Goal: Task Accomplishment & Management: Manage account settings

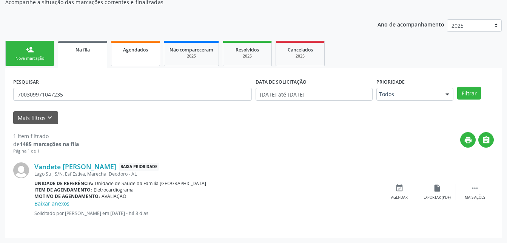
click at [134, 56] on link "Agendados" at bounding box center [135, 53] width 49 height 25
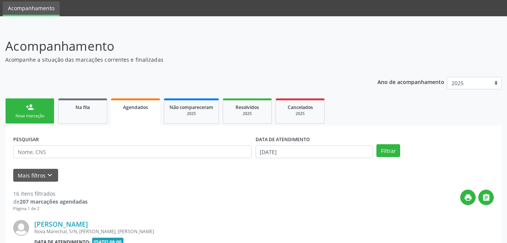
scroll to position [83, 0]
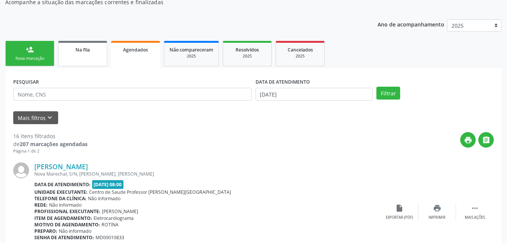
click at [88, 59] on link "Na fila" at bounding box center [82, 53] width 49 height 25
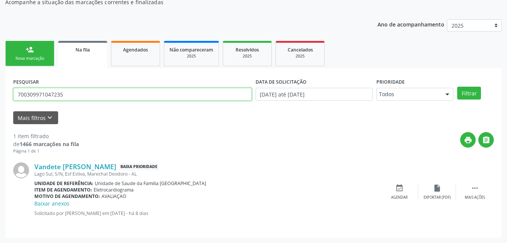
click at [87, 93] on input "700309971047235" at bounding box center [132, 94] width 239 height 13
type input "708401264261361"
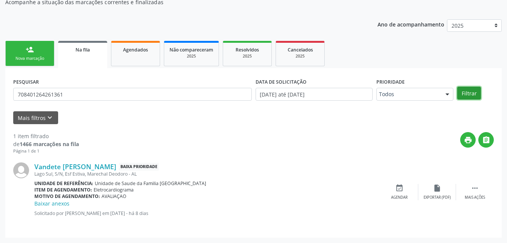
click at [475, 95] on button "Filtrar" at bounding box center [469, 93] width 24 height 13
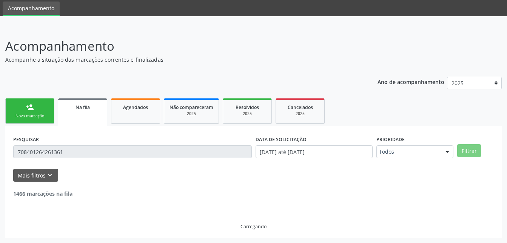
scroll to position [1, 0]
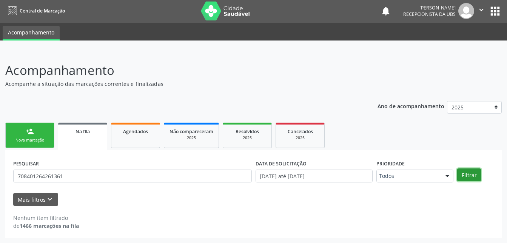
click at [461, 177] on button "Filtrar" at bounding box center [469, 174] width 24 height 13
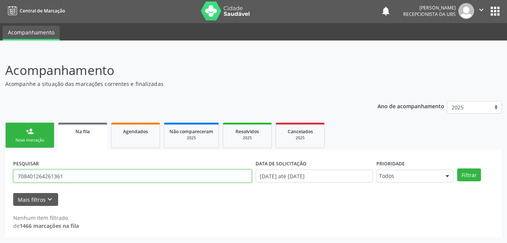
click at [213, 178] on input "708401264261361" at bounding box center [132, 175] width 239 height 13
type input "700007943407002"
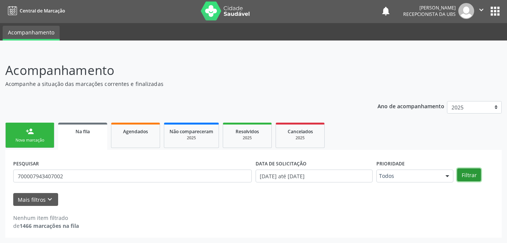
click at [469, 179] on button "Filtrar" at bounding box center [469, 174] width 24 height 13
click at [28, 127] on div "person_add" at bounding box center [30, 131] width 8 height 8
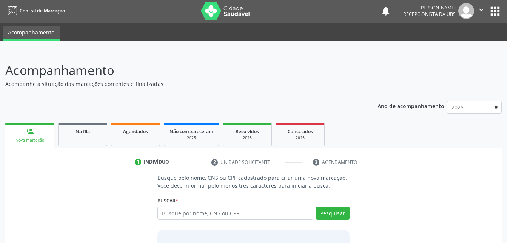
scroll to position [59, 0]
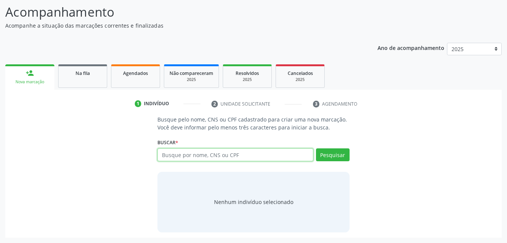
click at [181, 160] on input "text" at bounding box center [236, 154] width 156 height 13
type input "705401455462197"
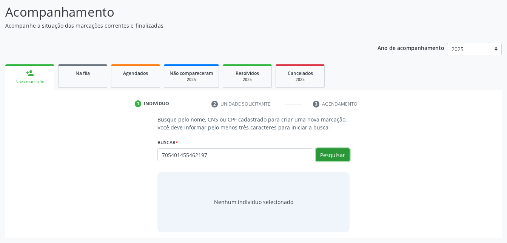
click at [343, 152] on button "Pesquisar" at bounding box center [333, 154] width 34 height 13
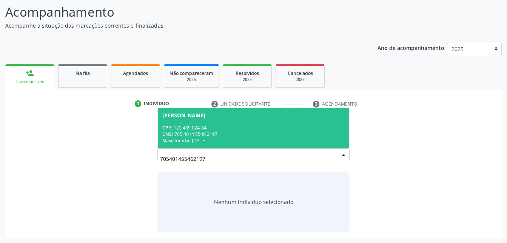
click at [312, 131] on div "CNS: 705 4014 5546 2197" at bounding box center [253, 134] width 182 height 6
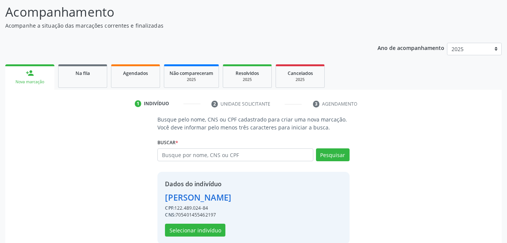
scroll to position [71, 0]
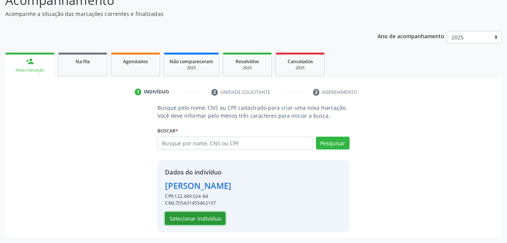
click at [178, 218] on button "Selecionar indivíduo" at bounding box center [195, 218] width 60 height 13
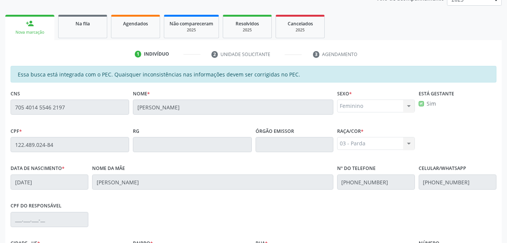
scroll to position [199, 0]
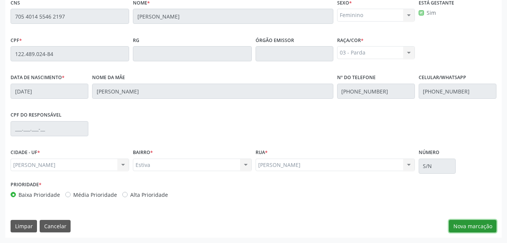
click at [476, 228] on button "Nova marcação" at bounding box center [473, 225] width 48 height 13
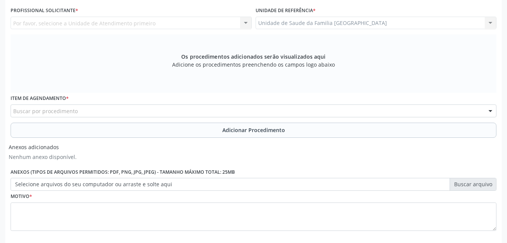
scroll to position [162, 0]
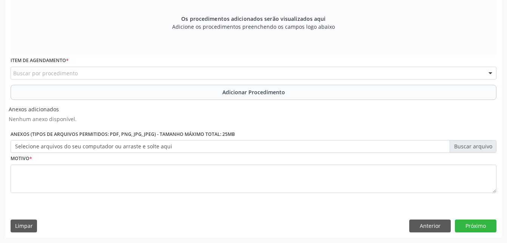
click at [380, 33] on div "Os procedimentos adicionados serão visualizados aqui Adicione os procedimentos …" at bounding box center [254, 26] width 486 height 58
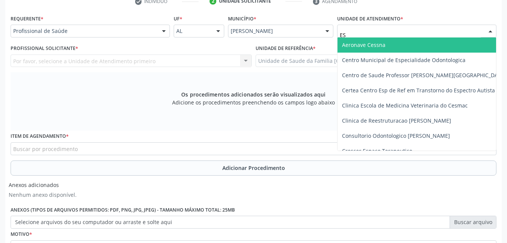
type input "EST"
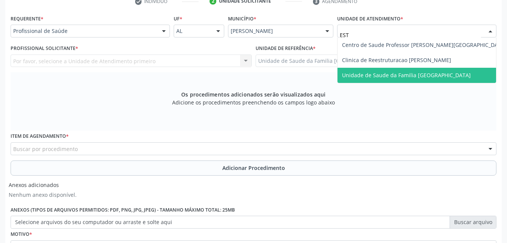
click at [382, 73] on span "Unidade de Saude da Familia [GEOGRAPHIC_DATA]" at bounding box center [406, 74] width 129 height 7
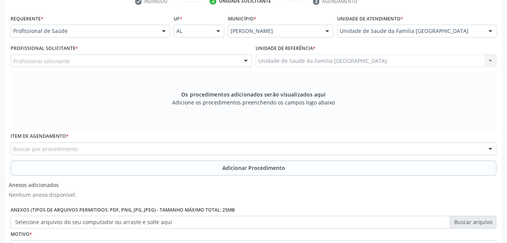
click at [124, 58] on div "Profissional solicitante" at bounding box center [131, 60] width 241 height 13
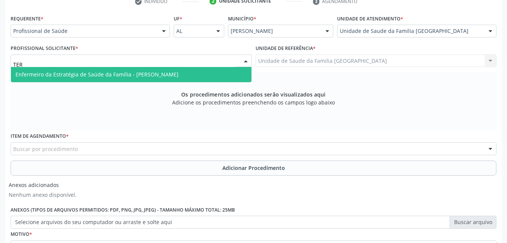
type input "TERE"
click at [139, 71] on span "Enfermeiro da Estratégia de Saúde da Família - [PERSON_NAME]" at bounding box center [96, 74] width 163 height 7
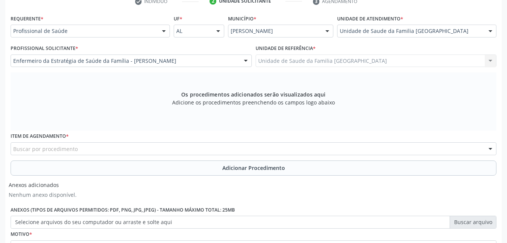
scroll to position [199, 0]
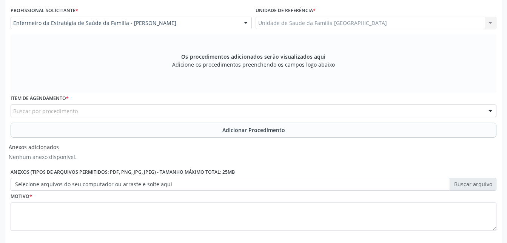
click at [133, 111] on div "Buscar por procedimento" at bounding box center [254, 110] width 486 height 13
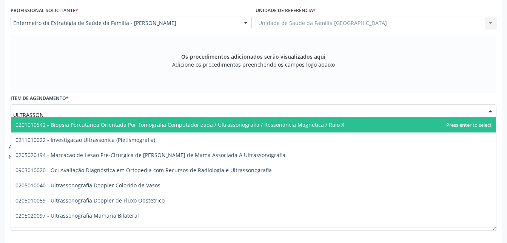
type input "ULTRASSONO"
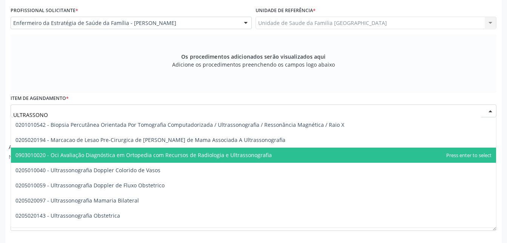
scroll to position [38, 0]
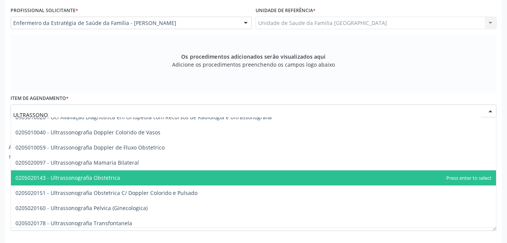
click at [140, 175] on span "0205020143 - Ultrassonografia Obstetrica" at bounding box center [253, 177] width 485 height 15
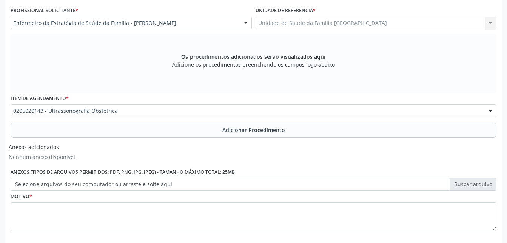
scroll to position [0, 0]
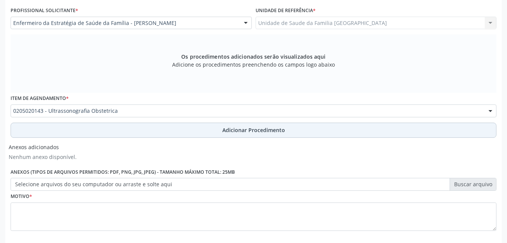
click at [201, 130] on button "Adicionar Procedimento" at bounding box center [254, 129] width 486 height 15
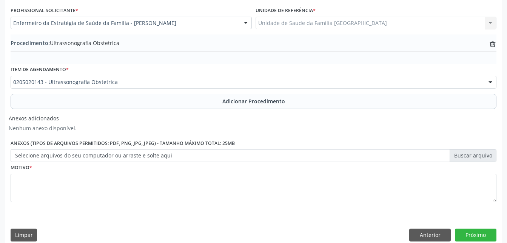
scroll to position [209, 0]
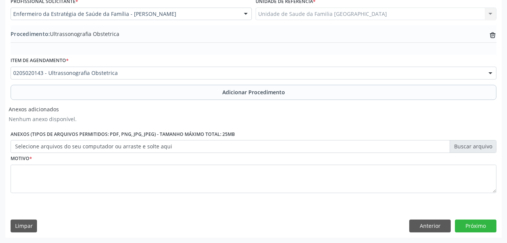
click at [158, 147] on label "Selecione arquivos do seu computador ou arraste e solte aqui" at bounding box center [254, 146] width 486 height 13
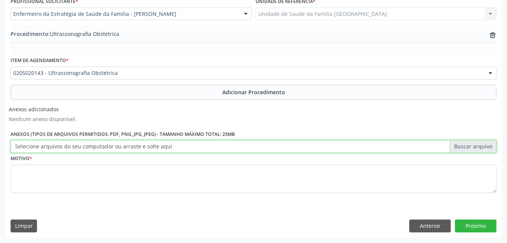
click at [158, 147] on input "Selecione arquivos do seu computador ou arraste e solte aqui" at bounding box center [254, 146] width 486 height 13
type input "C:\fakepath\WhatsApp Image [DATE] 13.33.37.jpeg"
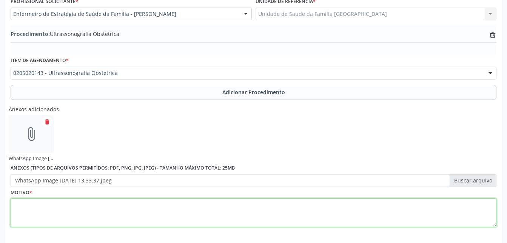
click at [100, 209] on textarea at bounding box center [254, 212] width 486 height 29
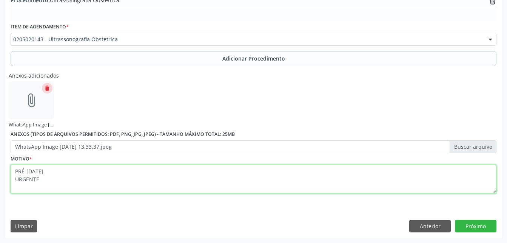
type textarea "PRÉ-[DATE] URGENTE"
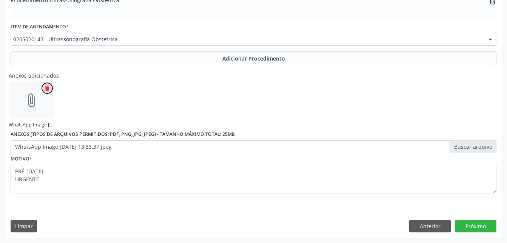
click at [47, 92] on button "delete" at bounding box center [47, 88] width 11 height 11
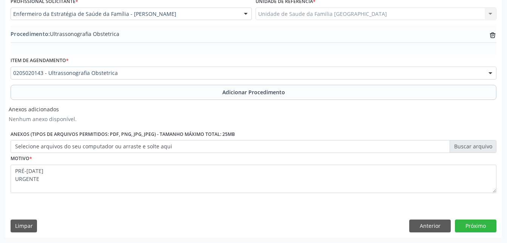
click at [47, 143] on label "Selecione arquivos do seu computador ou arraste e solte aqui" at bounding box center [254, 146] width 486 height 13
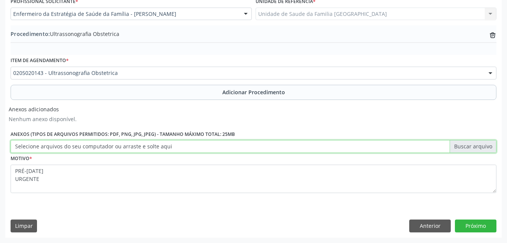
click at [47, 143] on input "Selecione arquivos do seu computador ou arraste e solte aqui" at bounding box center [254, 146] width 486 height 13
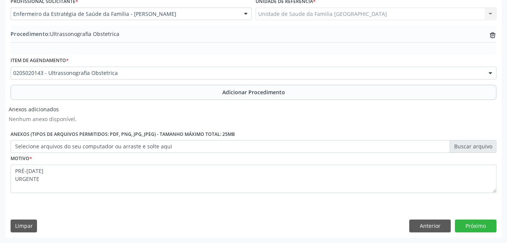
click at [74, 147] on label "Selecione arquivos do seu computador ou arraste e solte aqui" at bounding box center [254, 146] width 486 height 13
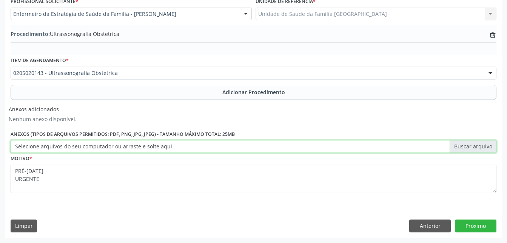
click at [74, 147] on input "Selecione arquivos do seu computador ou arraste e solte aqui" at bounding box center [254, 146] width 486 height 13
type input "C:\fakepath\WhatsApp Image [DATE] 13.33.37 (1).jpeg"
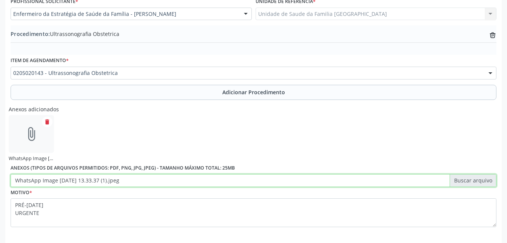
scroll to position [242, 0]
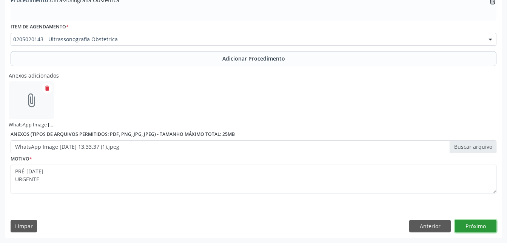
click at [466, 225] on button "Próximo" at bounding box center [476, 225] width 42 height 13
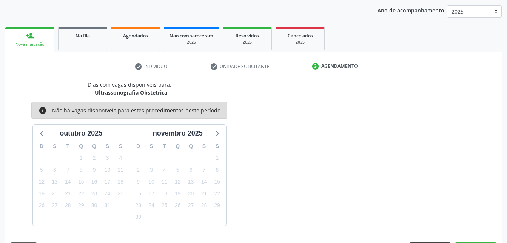
scroll to position [119, 0]
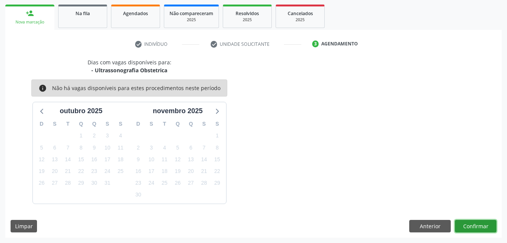
click at [470, 221] on button "Confirmar" at bounding box center [476, 225] width 42 height 13
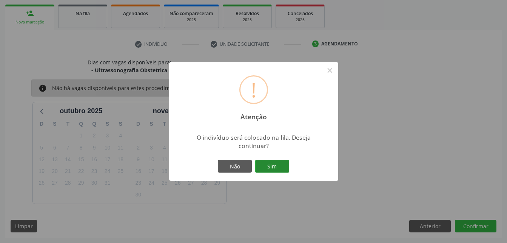
click at [278, 168] on button "Sim" at bounding box center [272, 165] width 34 height 13
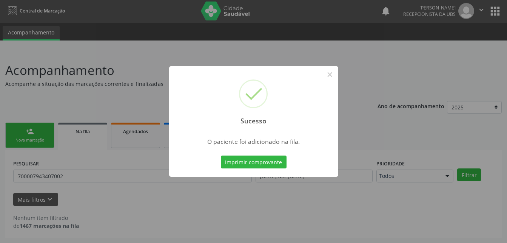
scroll to position [1, 0]
click at [92, 77] on div "Sucesso × O paciente foi adicionado na fila. Imprimir comprovante Cancel" at bounding box center [253, 121] width 507 height 243
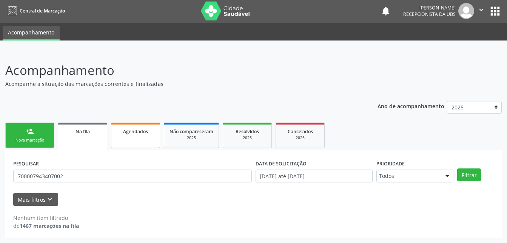
click at [153, 137] on link "Agendados" at bounding box center [135, 134] width 49 height 25
select select "9"
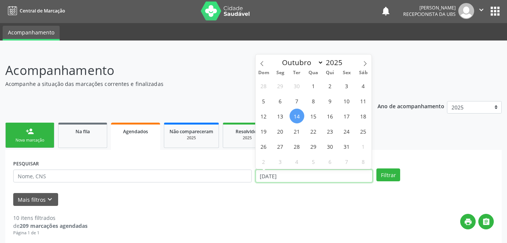
click at [334, 175] on input "[DATE]" at bounding box center [314, 175] width 117 height 13
drag, startPoint x: 272, startPoint y: 119, endPoint x: 278, endPoint y: 119, distance: 5.7
click at [273, 119] on div "28 29 30 1 2 3 4 5 6 7 8 9 10 11 12 13 14 15 16 17 18 19 20 21 22 23 24 25 26 2…" at bounding box center [314, 123] width 116 height 91
click at [278, 119] on span "13" at bounding box center [280, 115] width 15 height 15
type input "[DATE]"
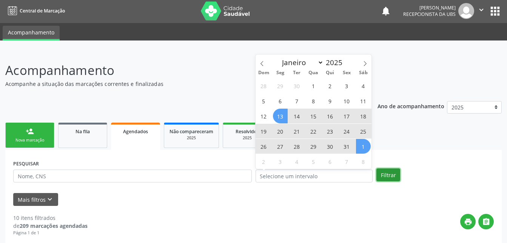
click at [395, 173] on button "Filtrar" at bounding box center [389, 174] width 24 height 13
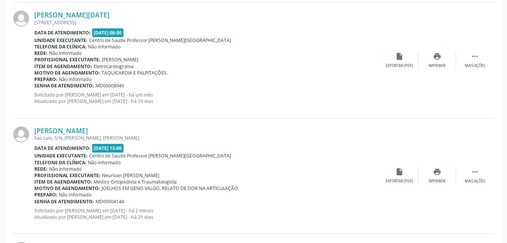
scroll to position [1753, 0]
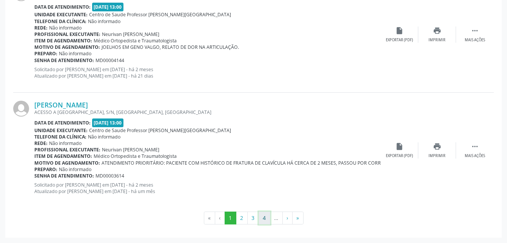
click at [268, 216] on button "4" at bounding box center [265, 217] width 12 height 13
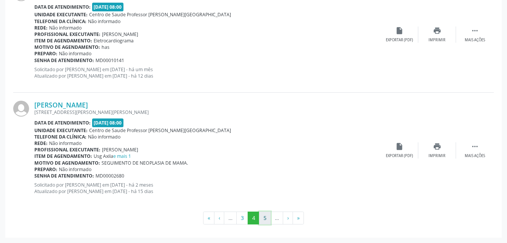
click at [266, 214] on button "5" at bounding box center [265, 217] width 12 height 13
click at [268, 215] on button "6" at bounding box center [265, 217] width 12 height 13
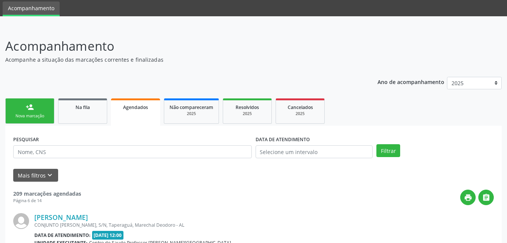
scroll to position [1761, 0]
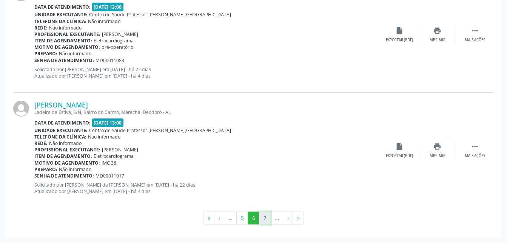
click at [268, 215] on button "7" at bounding box center [265, 217] width 12 height 13
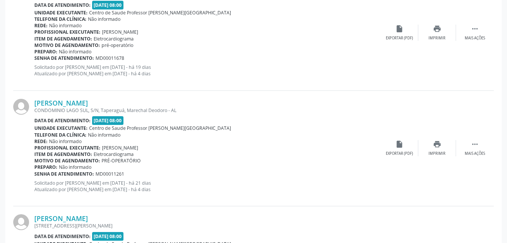
scroll to position [1753, 0]
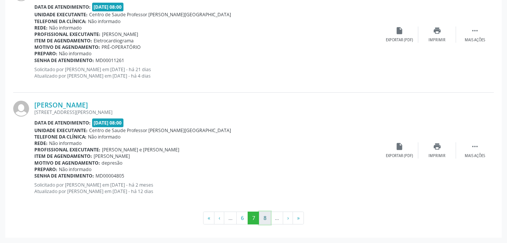
click at [270, 216] on button "8" at bounding box center [265, 217] width 12 height 13
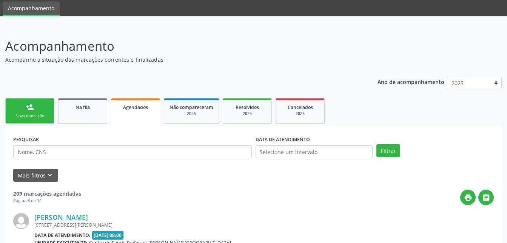
scroll to position [1784, 0]
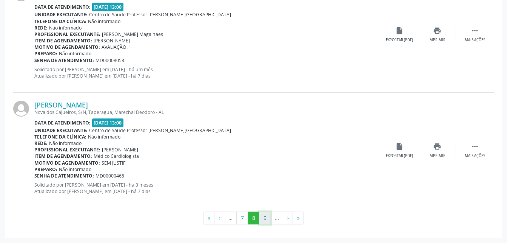
click at [268, 216] on button "9" at bounding box center [265, 217] width 12 height 13
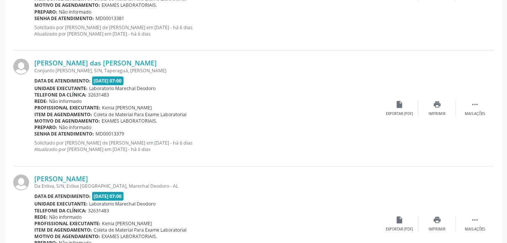
scroll to position [1761, 0]
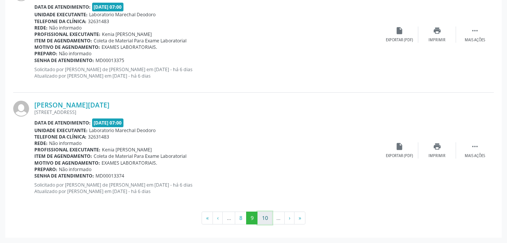
click at [269, 215] on button "10" at bounding box center [265, 217] width 15 height 13
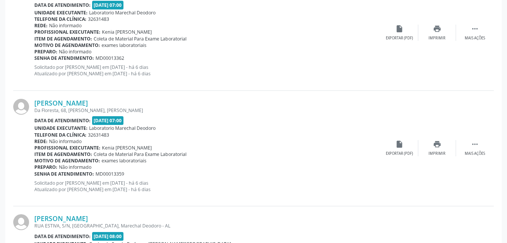
scroll to position [1753, 0]
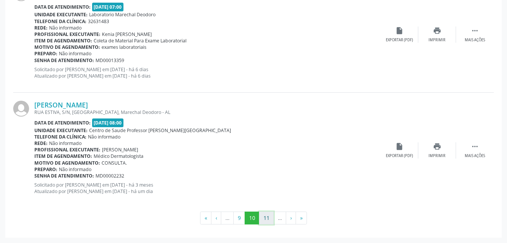
click at [265, 216] on button "11" at bounding box center [266, 217] width 15 height 13
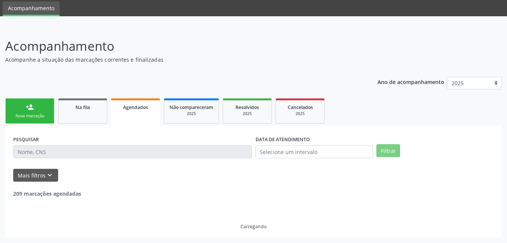
scroll to position [1769, 0]
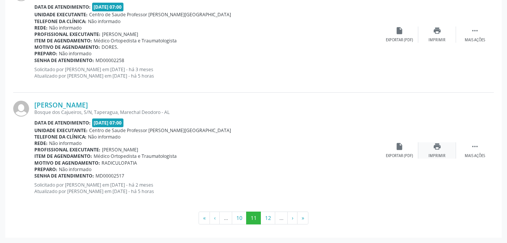
click at [430, 145] on div "print Imprimir" at bounding box center [438, 150] width 38 height 16
click at [269, 212] on button "12" at bounding box center [268, 217] width 15 height 13
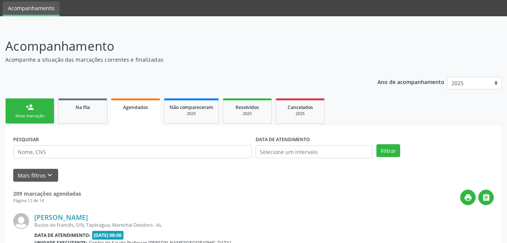
scroll to position [1817, 0]
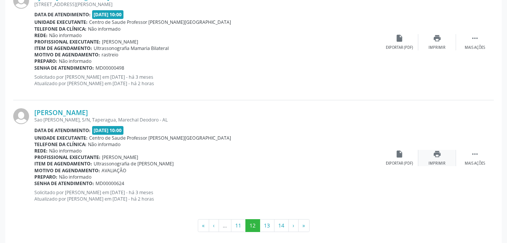
click at [423, 153] on div "print Imprimir" at bounding box center [438, 158] width 38 height 16
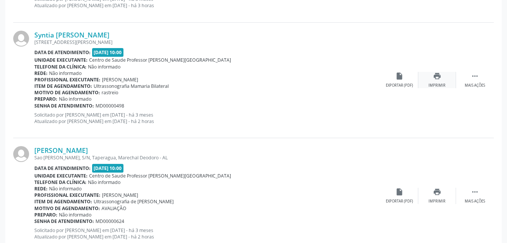
click at [437, 77] on icon "print" at bounding box center [437, 76] width 8 height 8
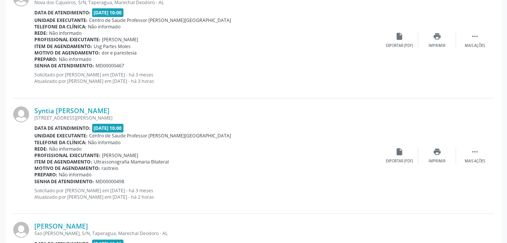
scroll to position [1628, 0]
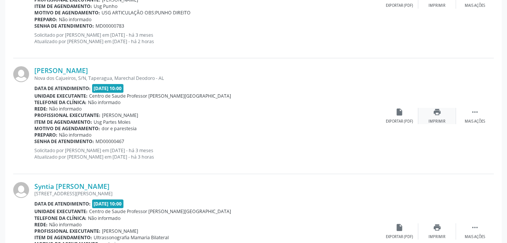
click at [443, 115] on div "print Imprimir" at bounding box center [438, 116] width 38 height 16
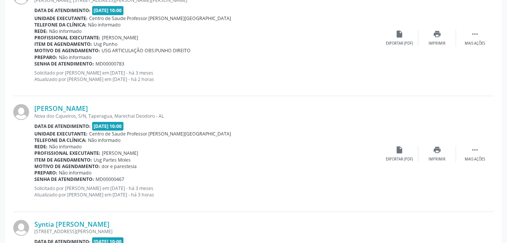
scroll to position [1552, 0]
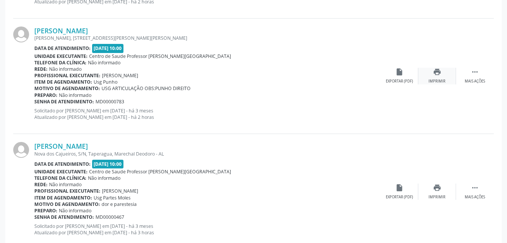
click at [430, 72] on div "print Imprimir" at bounding box center [438, 76] width 38 height 16
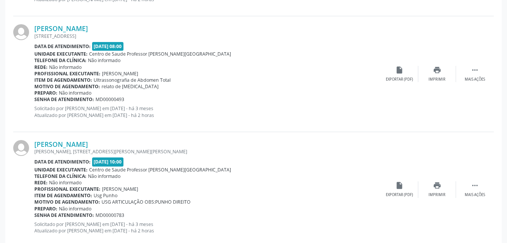
scroll to position [1401, 0]
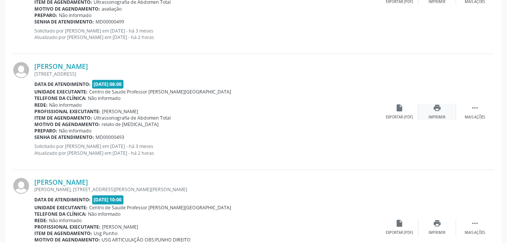
click at [442, 112] on div "print Imprimir" at bounding box center [438, 111] width 38 height 16
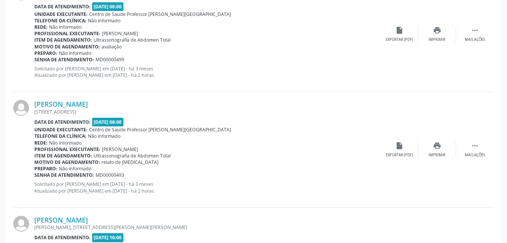
scroll to position [1288, 0]
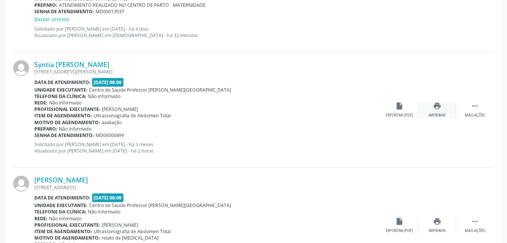
click at [435, 107] on icon "print" at bounding box center [437, 106] width 8 height 8
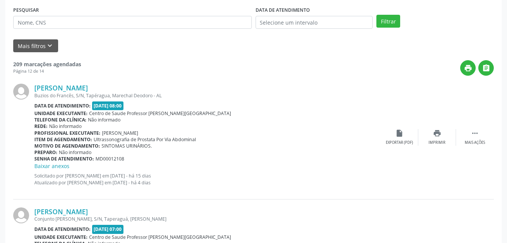
scroll to position [79, 0]
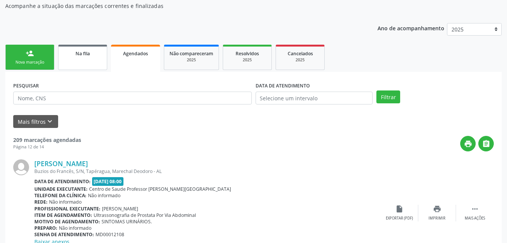
click at [59, 57] on link "Na fila" at bounding box center [82, 57] width 49 height 25
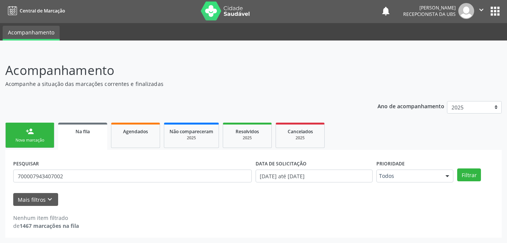
scroll to position [1, 0]
click at [116, 181] on input "700007943407002" at bounding box center [132, 175] width 239 height 13
click at [112, 180] on input "700007943407002" at bounding box center [132, 175] width 239 height 13
type input "7"
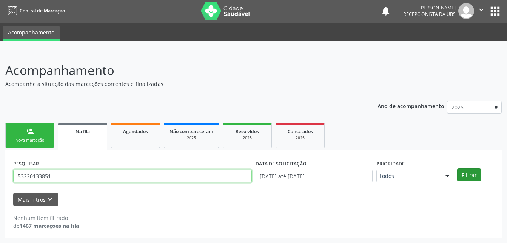
type input "53220133851"
click at [474, 176] on button "Filtrar" at bounding box center [469, 174] width 24 height 13
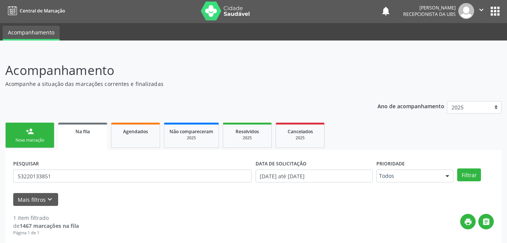
scroll to position [75, 0]
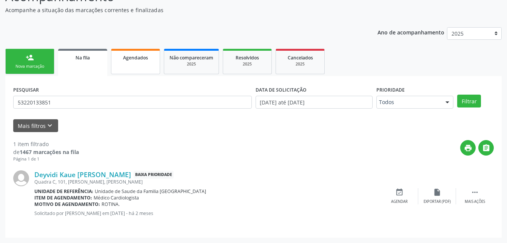
click at [126, 65] on link "Agendados" at bounding box center [135, 61] width 49 height 25
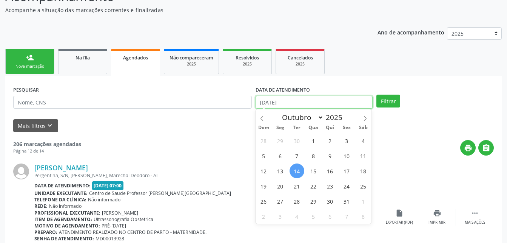
click at [309, 102] on input "[DATE]" at bounding box center [314, 102] width 117 height 13
click at [282, 165] on span "13" at bounding box center [280, 170] width 15 height 15
type input "[DATE]"
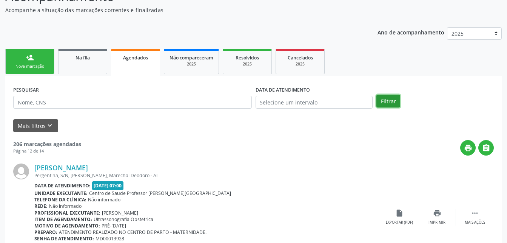
click at [385, 100] on button "Filtrar" at bounding box center [389, 100] width 24 height 13
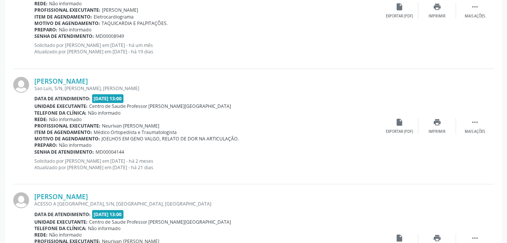
scroll to position [1753, 0]
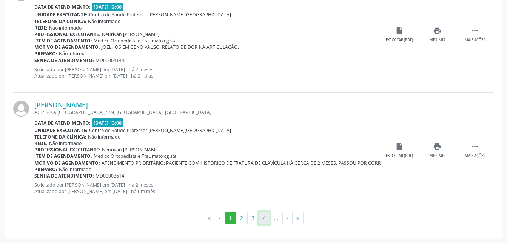
click at [262, 222] on button "4" at bounding box center [265, 217] width 12 height 13
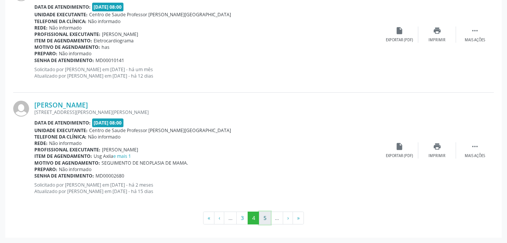
click at [261, 218] on button "5" at bounding box center [265, 217] width 12 height 13
click at [266, 219] on button "6" at bounding box center [265, 217] width 12 height 13
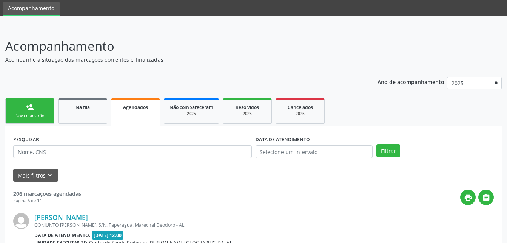
scroll to position [1761, 0]
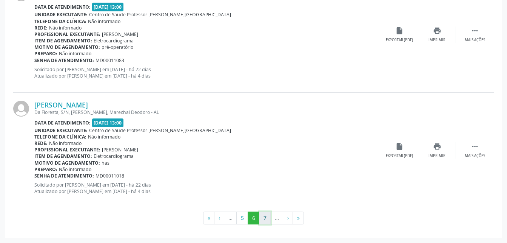
click at [261, 218] on button "7" at bounding box center [265, 217] width 12 height 13
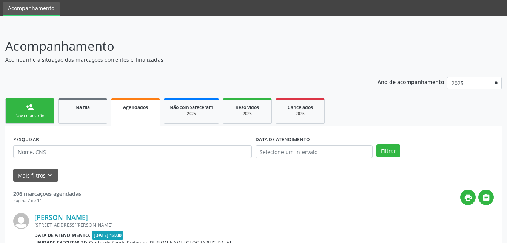
scroll to position [1753, 0]
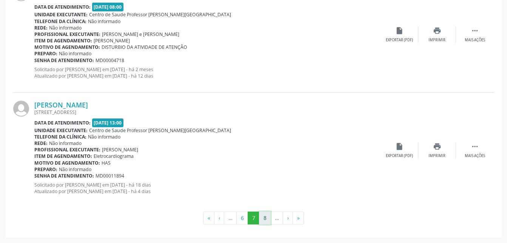
click at [264, 218] on button "8" at bounding box center [265, 217] width 12 height 13
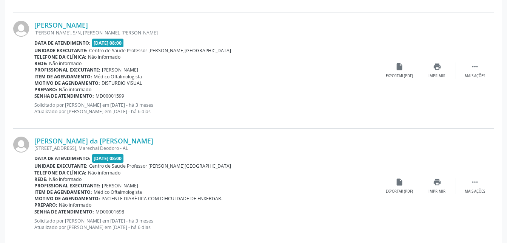
scroll to position [1784, 0]
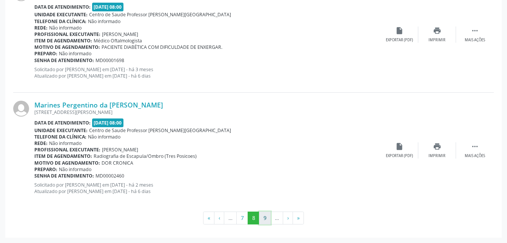
click at [267, 213] on button "9" at bounding box center [265, 217] width 12 height 13
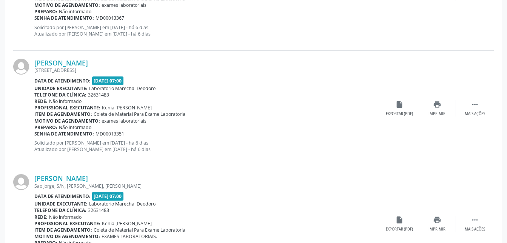
scroll to position [1767, 0]
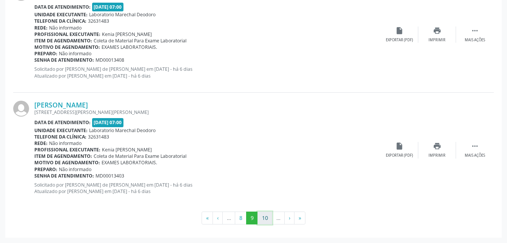
click at [261, 220] on button "10" at bounding box center [265, 217] width 15 height 13
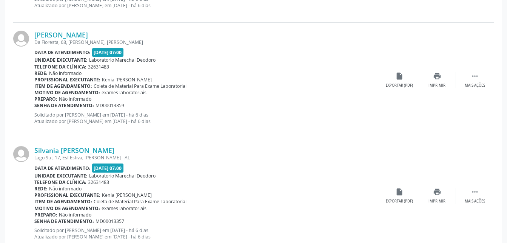
scroll to position [755, 0]
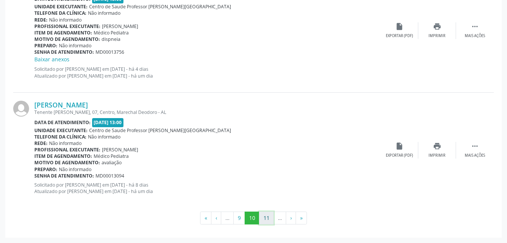
click at [263, 218] on button "11" at bounding box center [266, 217] width 15 height 13
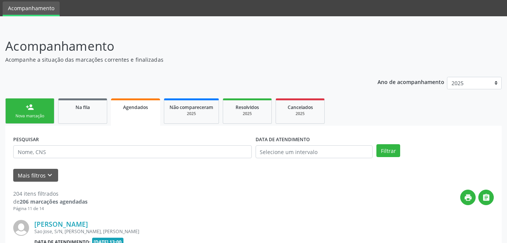
scroll to position [1807, 0]
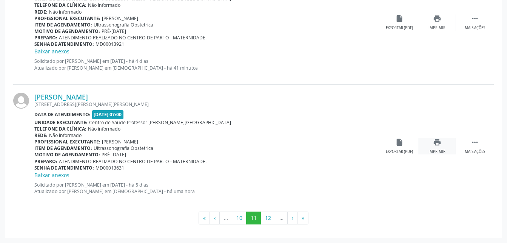
click at [442, 139] on div "print Imprimir" at bounding box center [438, 146] width 38 height 16
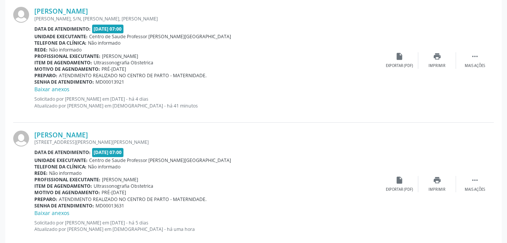
scroll to position [1732, 0]
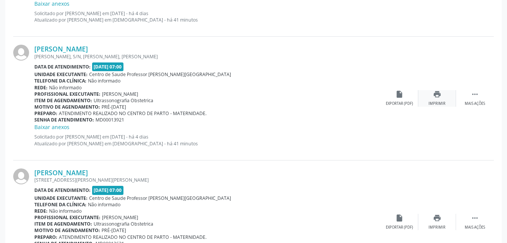
click at [440, 98] on icon "print" at bounding box center [437, 94] width 8 height 8
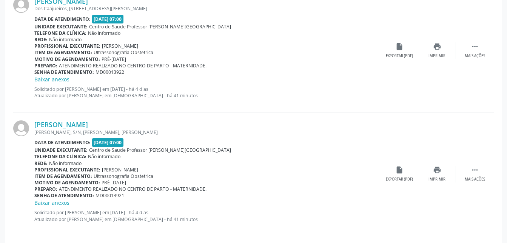
scroll to position [1618, 0]
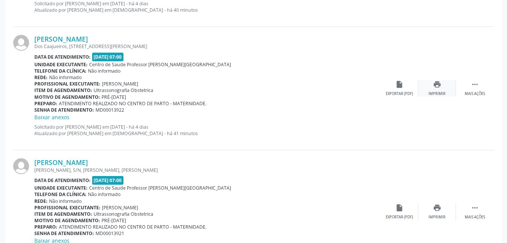
click at [443, 89] on div "print Imprimir" at bounding box center [438, 88] width 38 height 16
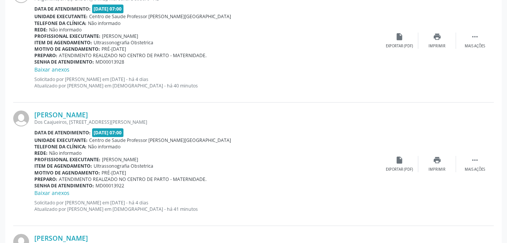
scroll to position [1505, 0]
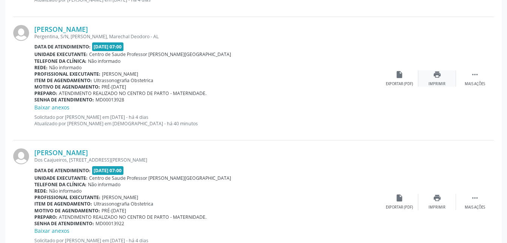
click at [445, 76] on div "print Imprimir" at bounding box center [438, 78] width 38 height 16
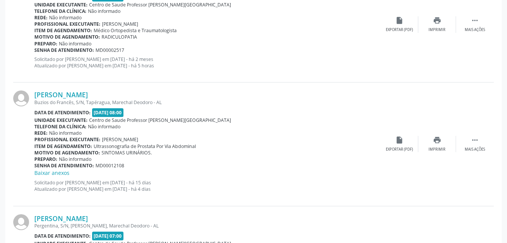
scroll to position [1203, 0]
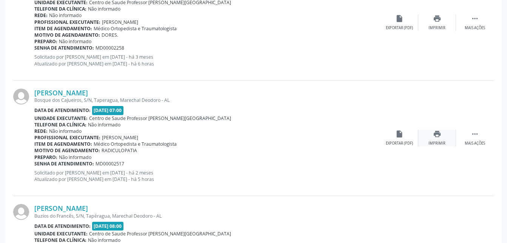
click at [441, 132] on icon "print" at bounding box center [437, 134] width 8 height 8
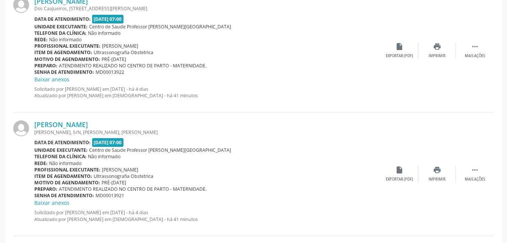
scroll to position [1807, 0]
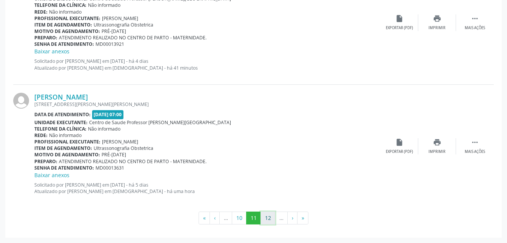
click at [268, 222] on button "12" at bounding box center [268, 217] width 15 height 13
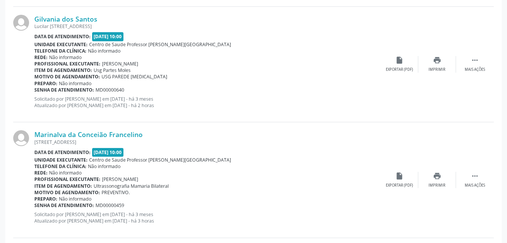
scroll to position [1247, 0]
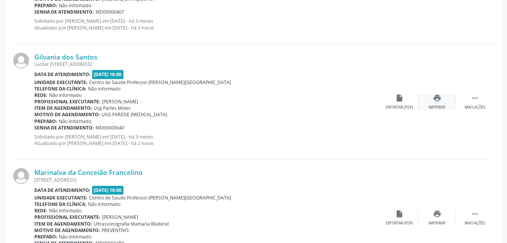
click at [446, 104] on div "print Imprimir" at bounding box center [438, 102] width 38 height 16
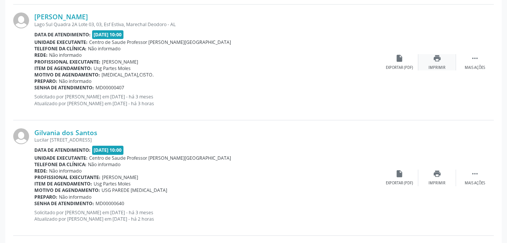
click at [432, 59] on div "print Imprimir" at bounding box center [438, 62] width 38 height 16
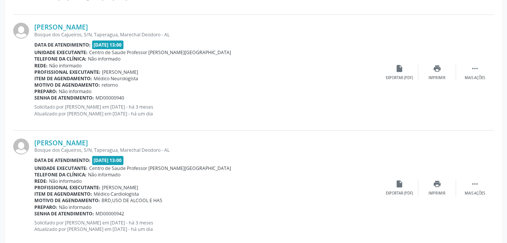
scroll to position [1775, 0]
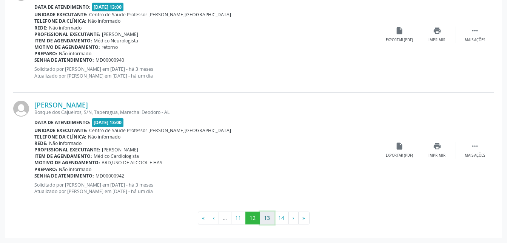
click at [268, 221] on button "13" at bounding box center [267, 217] width 15 height 13
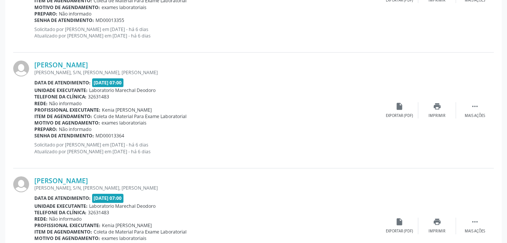
scroll to position [1759, 0]
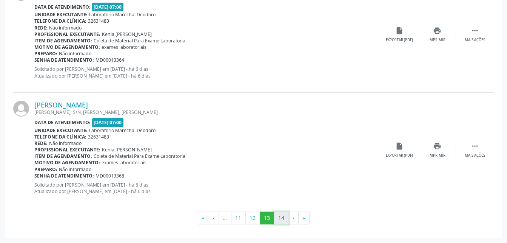
click at [280, 218] on button "14" at bounding box center [281, 217] width 15 height 13
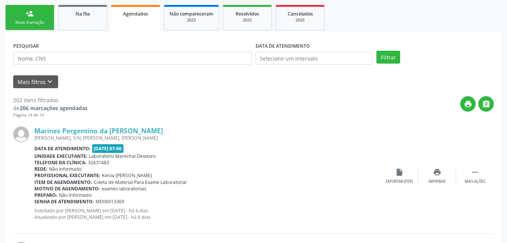
scroll to position [81, 0]
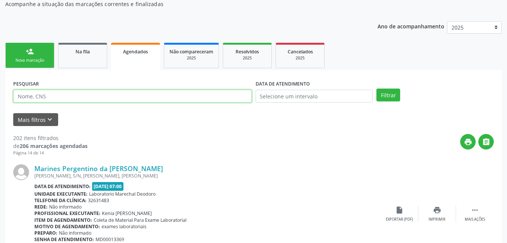
click at [137, 91] on input "text" at bounding box center [132, 96] width 239 height 13
type input "[PERSON_NAME]"
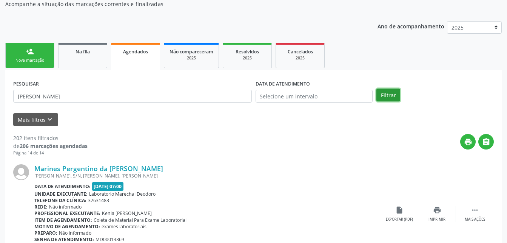
click at [386, 90] on button "Filtrar" at bounding box center [389, 94] width 24 height 13
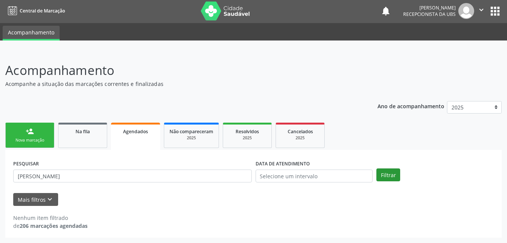
scroll to position [1, 0]
drag, startPoint x: 92, startPoint y: 139, endPoint x: 96, endPoint y: 145, distance: 7.5
click at [92, 139] on link "Na fila" at bounding box center [82, 134] width 49 height 25
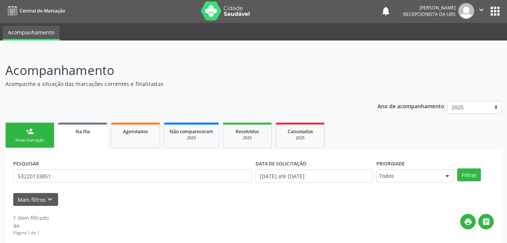
click at [96, 145] on link "Na fila" at bounding box center [82, 135] width 49 height 27
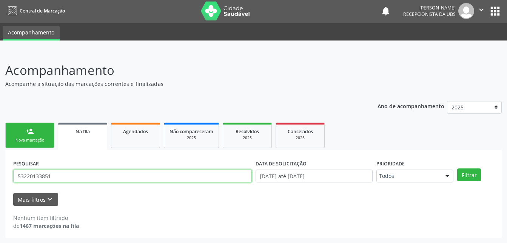
click at [105, 174] on input "53220133851" at bounding box center [132, 175] width 239 height 13
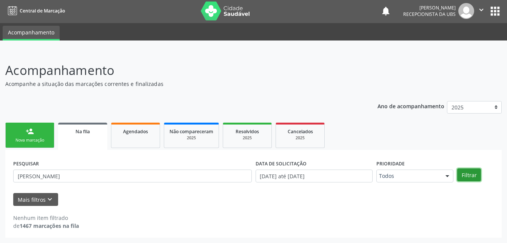
click at [463, 171] on button "Filtrar" at bounding box center [469, 174] width 24 height 13
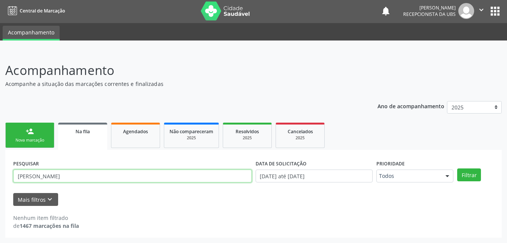
click at [113, 176] on input "[PERSON_NAME]" at bounding box center [132, 175] width 239 height 13
type input "S"
click at [97, 137] on link "Na fila" at bounding box center [82, 135] width 49 height 27
click at [174, 176] on input "text" at bounding box center [132, 175] width 239 height 13
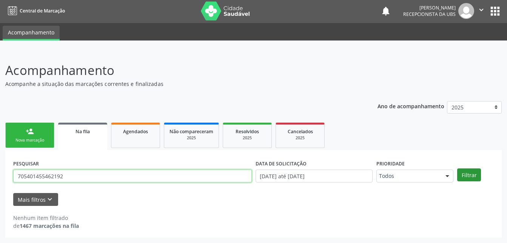
type input "705401455462192"
click at [460, 175] on button "Filtrar" at bounding box center [469, 174] width 24 height 13
click at [150, 140] on link "Agendados" at bounding box center [135, 134] width 49 height 25
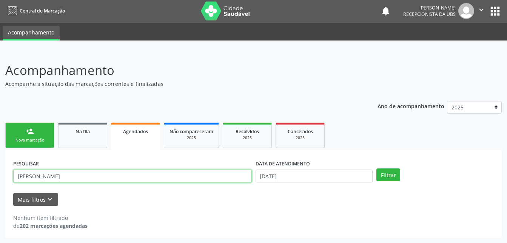
click at [74, 176] on input "[PERSON_NAME]" at bounding box center [132, 175] width 239 height 13
type input "S"
click at [74, 176] on input "text" at bounding box center [132, 175] width 239 height 13
click at [179, 204] on div "Mais filtros keyboard_arrow_down" at bounding box center [253, 199] width 485 height 13
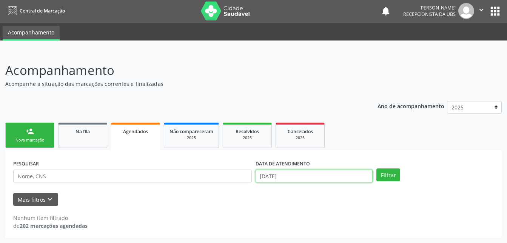
click at [303, 181] on input "[DATE]" at bounding box center [314, 175] width 117 height 13
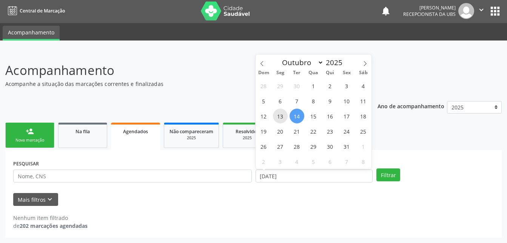
click at [286, 113] on span "13" at bounding box center [280, 115] width 15 height 15
type input "[DATE]"
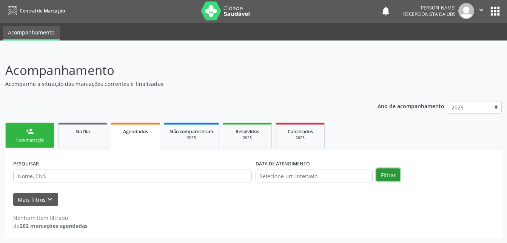
click at [387, 176] on button "Filtrar" at bounding box center [389, 174] width 24 height 13
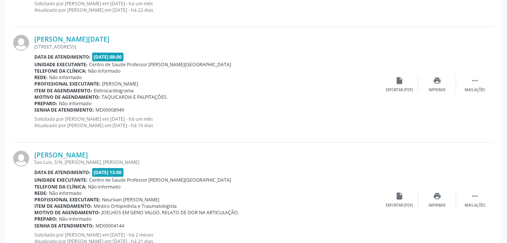
scroll to position [1753, 0]
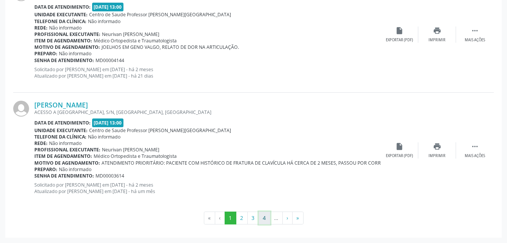
click at [268, 218] on button "4" at bounding box center [265, 217] width 12 height 13
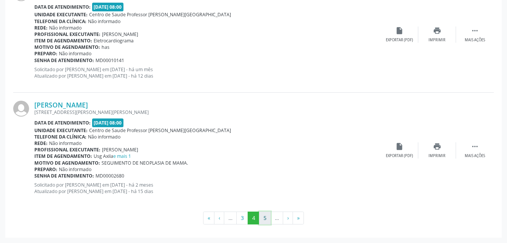
click at [268, 216] on button "5" at bounding box center [265, 217] width 12 height 13
click at [263, 213] on button "6" at bounding box center [265, 217] width 12 height 13
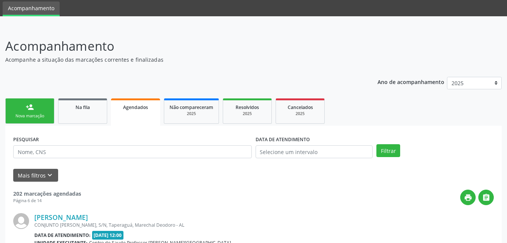
scroll to position [1761, 0]
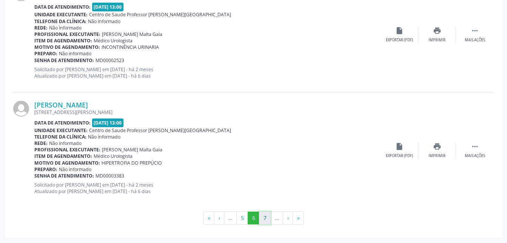
click at [264, 223] on button "7" at bounding box center [265, 217] width 12 height 13
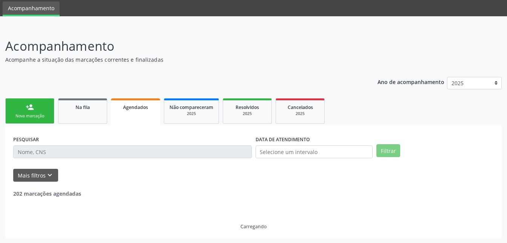
scroll to position [1769, 0]
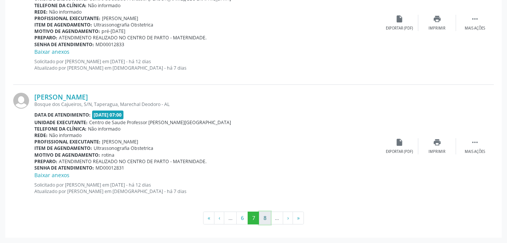
click at [266, 220] on button "8" at bounding box center [265, 217] width 12 height 13
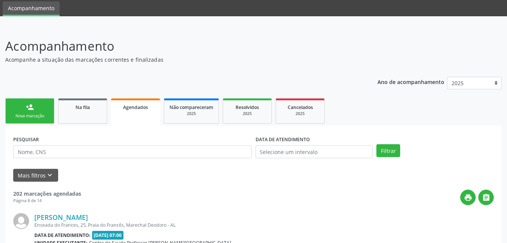
scroll to position [1776, 0]
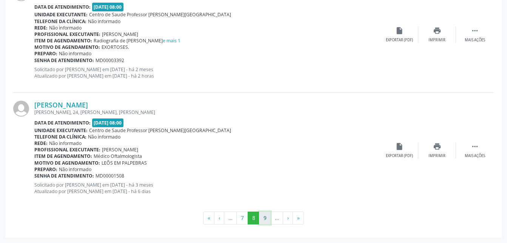
click at [264, 219] on button "9" at bounding box center [265, 217] width 12 height 13
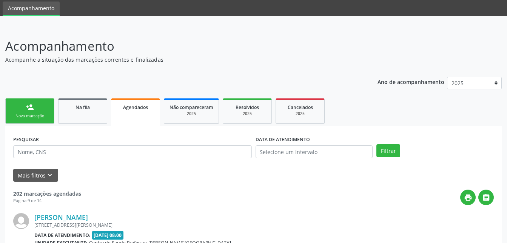
scroll to position [1761, 0]
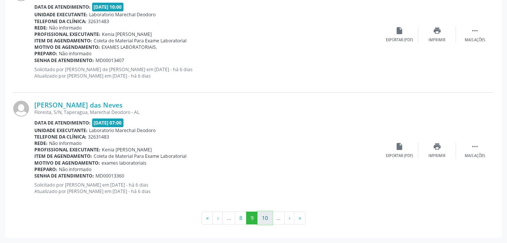
click at [268, 218] on button "10" at bounding box center [265, 217] width 15 height 13
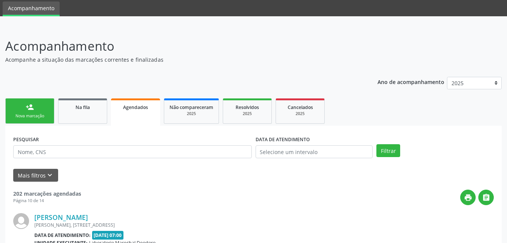
scroll to position [1769, 0]
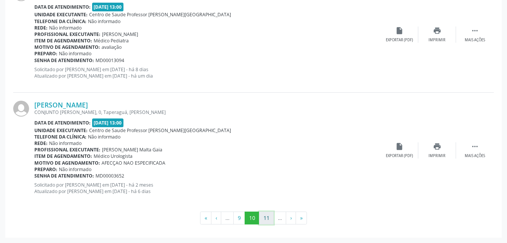
click at [270, 219] on button "11" at bounding box center [266, 217] width 15 height 13
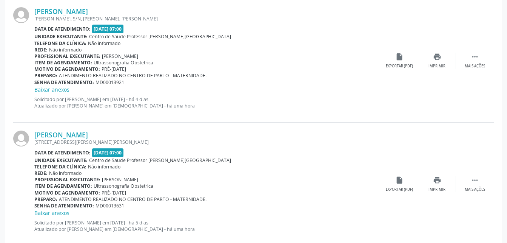
scroll to position [1733, 0]
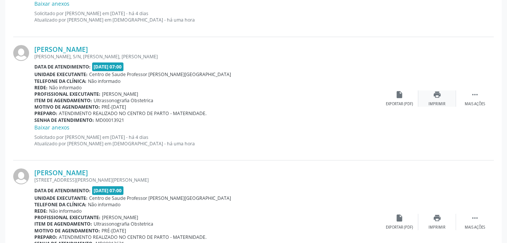
click at [436, 96] on icon "print" at bounding box center [437, 94] width 8 height 8
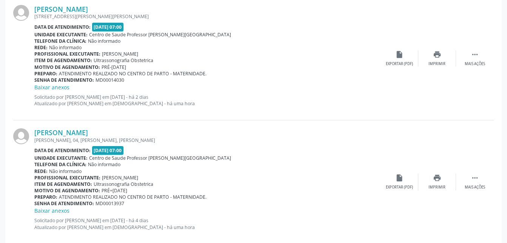
scroll to position [1242, 0]
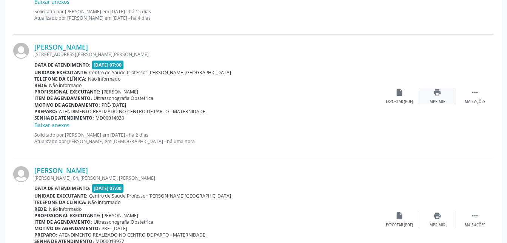
click at [436, 98] on div "print Imprimir" at bounding box center [438, 96] width 38 height 16
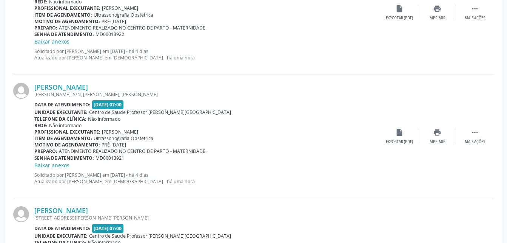
scroll to position [1808, 0]
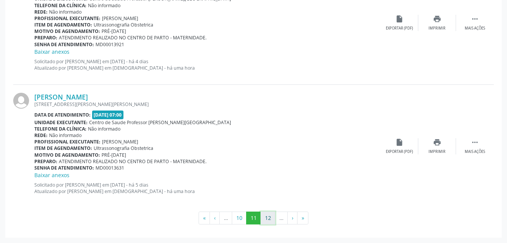
click at [266, 216] on button "12" at bounding box center [268, 217] width 15 height 13
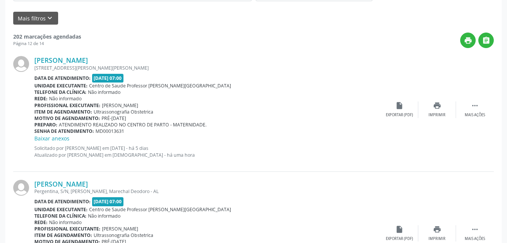
scroll to position [144, 0]
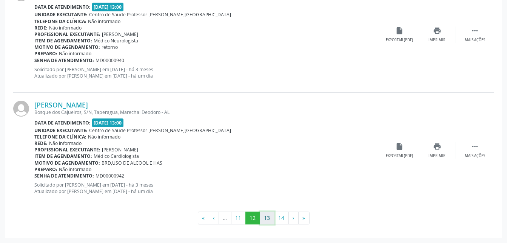
click at [264, 216] on button "13" at bounding box center [267, 217] width 15 height 13
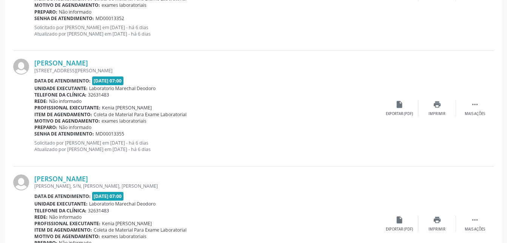
scroll to position [1753, 0]
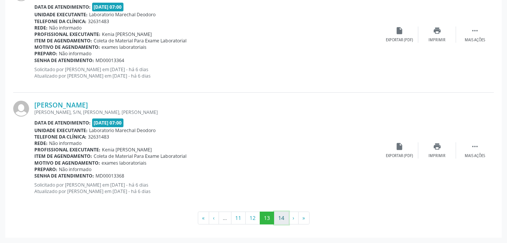
click at [279, 215] on button "14" at bounding box center [281, 217] width 15 height 13
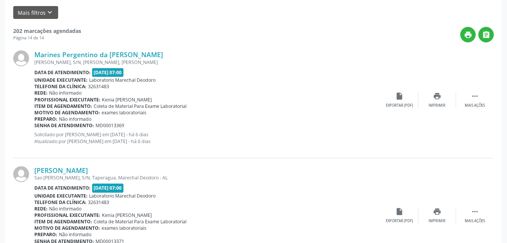
scroll to position [37, 0]
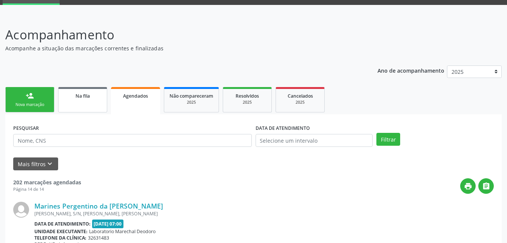
click at [88, 103] on link "Na fila" at bounding box center [82, 99] width 49 height 25
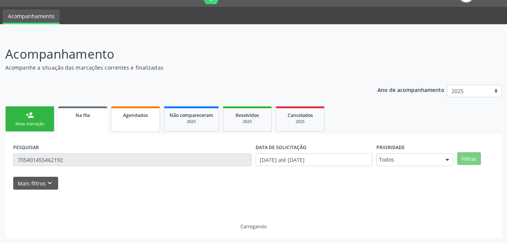
scroll to position [1, 0]
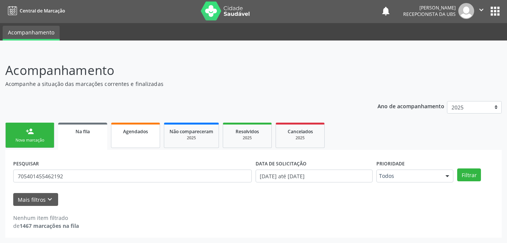
click at [134, 128] on span "Agendados" at bounding box center [135, 131] width 25 height 6
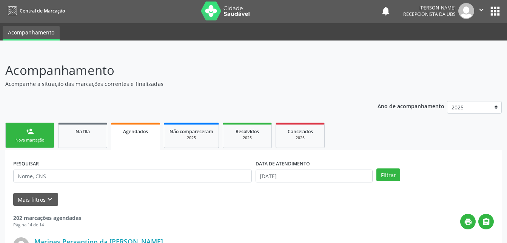
scroll to position [39, 0]
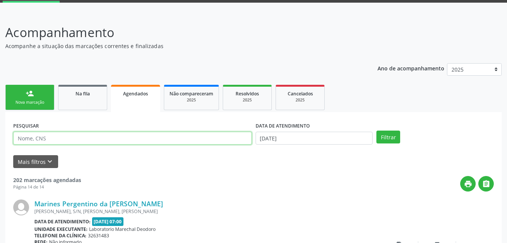
click at [131, 135] on input "text" at bounding box center [132, 137] width 239 height 13
type input "11311020454"
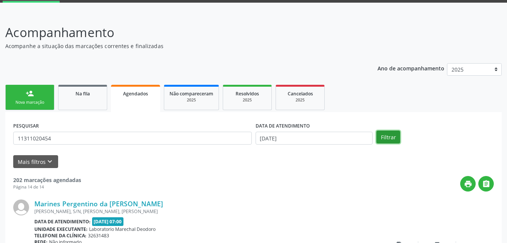
click at [389, 136] on button "Filtrar" at bounding box center [389, 136] width 24 height 13
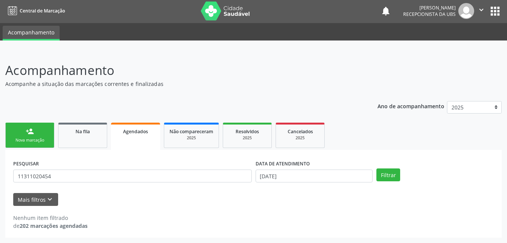
scroll to position [1, 0]
click at [95, 132] on div "Na fila" at bounding box center [83, 131] width 38 height 8
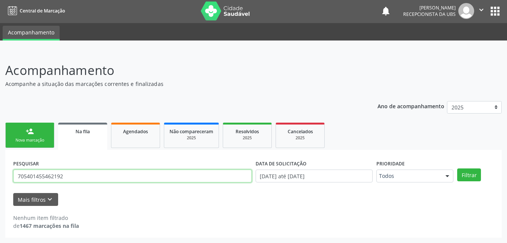
click at [80, 171] on input "705401455462192" at bounding box center [132, 175] width 239 height 13
type input "11311020454"
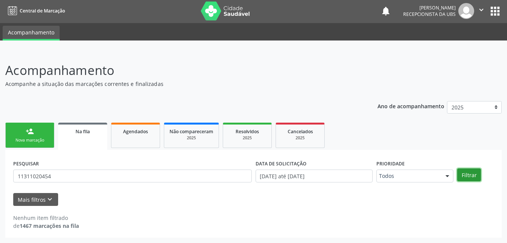
click at [462, 175] on button "Filtrar" at bounding box center [469, 174] width 24 height 13
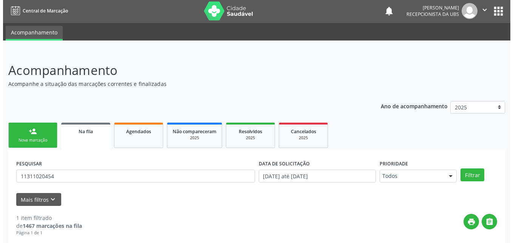
scroll to position [75, 0]
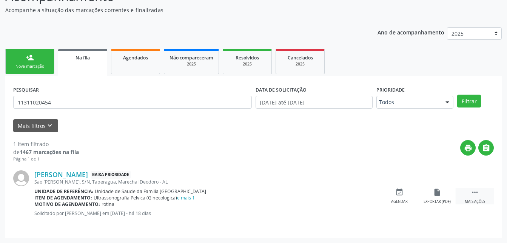
click at [474, 197] on div " Mais ações" at bounding box center [475, 196] width 38 height 16
click at [402, 198] on div "cancel Cancelar" at bounding box center [400, 196] width 38 height 16
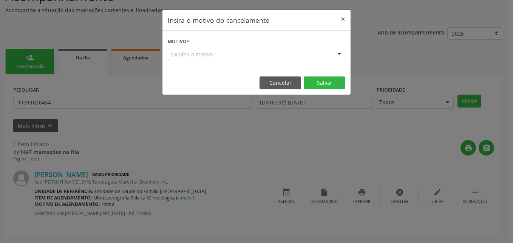
click at [259, 55] on div "Escolha o motivo" at bounding box center [257, 54] width 178 height 13
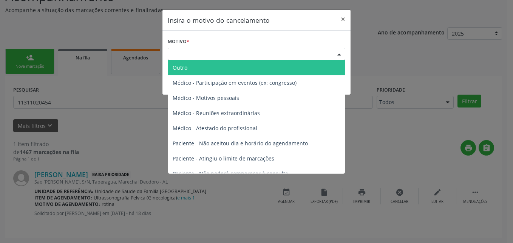
click at [257, 70] on span "Outro" at bounding box center [256, 67] width 177 height 15
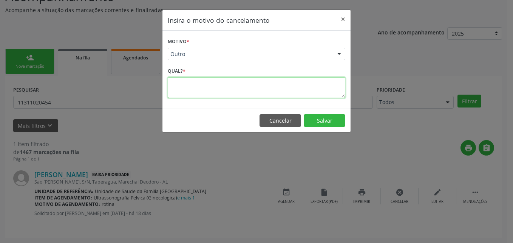
click at [270, 93] on textarea at bounding box center [257, 87] width 178 height 21
type textarea "JA FEZ"
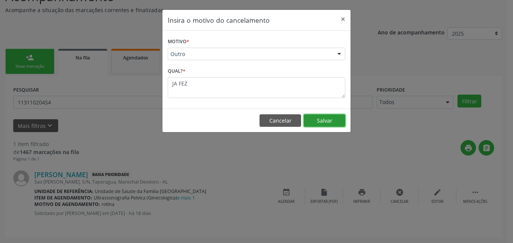
click at [332, 120] on button "Salvar" at bounding box center [325, 120] width 42 height 13
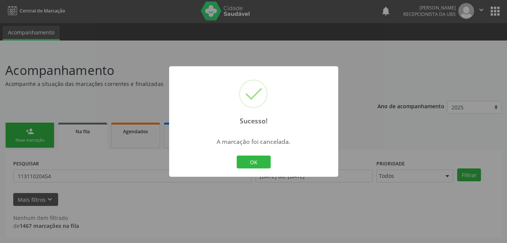
scroll to position [1, 0]
click at [263, 164] on button "OK" at bounding box center [254, 161] width 34 height 13
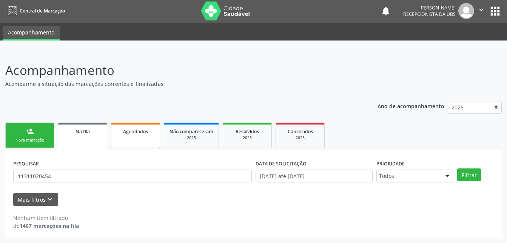
click at [137, 140] on link "Agendados" at bounding box center [135, 134] width 49 height 25
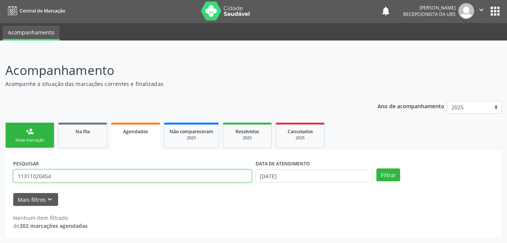
click at [152, 173] on input "11311020454" at bounding box center [132, 175] width 239 height 13
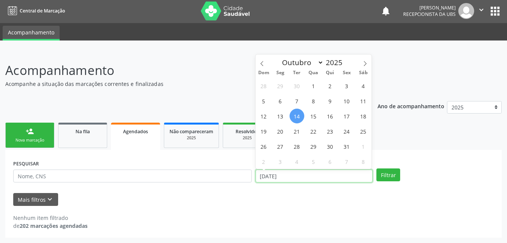
click at [307, 173] on input "[DATE]" at bounding box center [314, 175] width 117 height 13
click at [284, 117] on span "13" at bounding box center [280, 115] width 15 height 15
type input "[DATE]"
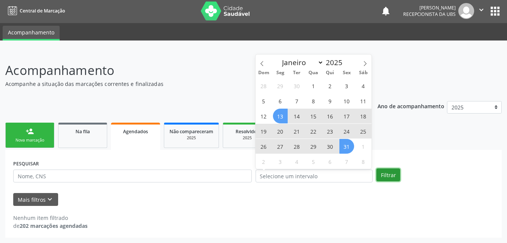
click at [391, 176] on button "Filtrar" at bounding box center [389, 174] width 24 height 13
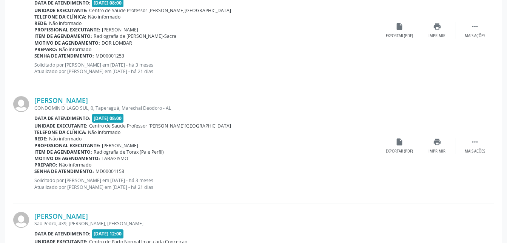
scroll to position [681, 0]
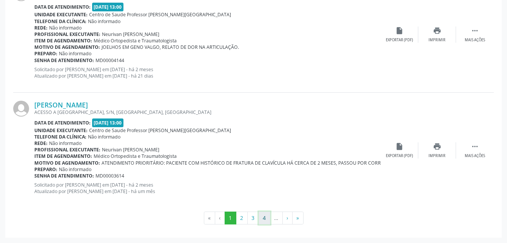
click at [264, 216] on button "4" at bounding box center [265, 217] width 12 height 13
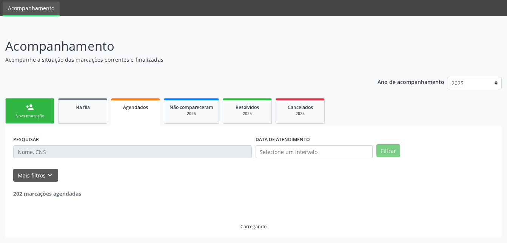
scroll to position [1753, 0]
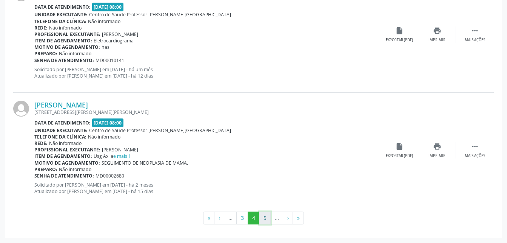
click at [264, 219] on button "5" at bounding box center [265, 217] width 12 height 13
click at [260, 216] on button "6" at bounding box center [265, 217] width 12 height 13
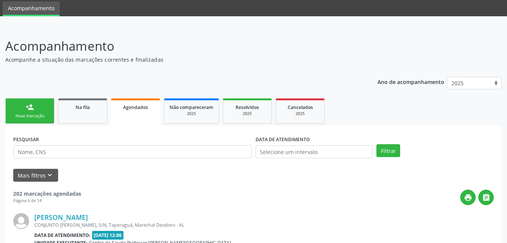
scroll to position [1761, 0]
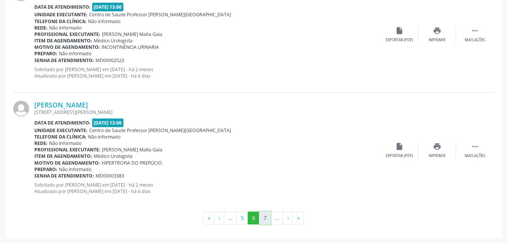
click at [269, 216] on button "7" at bounding box center [265, 217] width 12 height 13
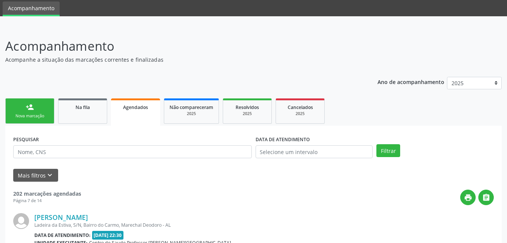
scroll to position [1769, 0]
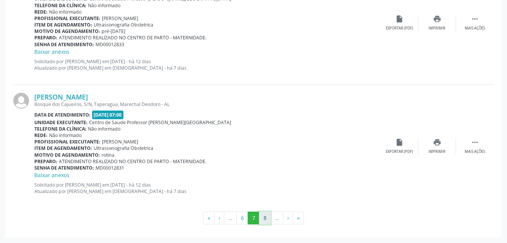
click at [269, 219] on button "8" at bounding box center [265, 217] width 12 height 13
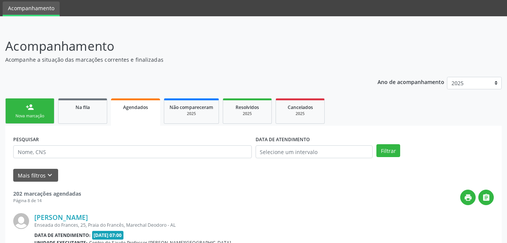
scroll to position [1776, 0]
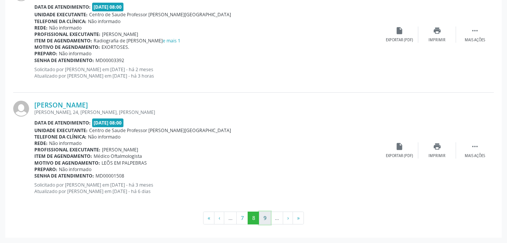
click at [262, 220] on button "9" at bounding box center [265, 217] width 12 height 13
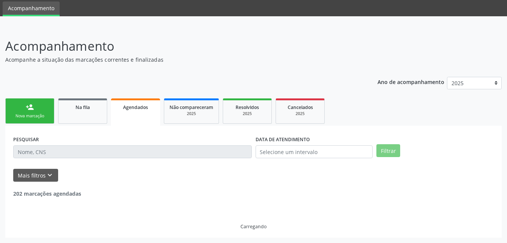
scroll to position [1761, 0]
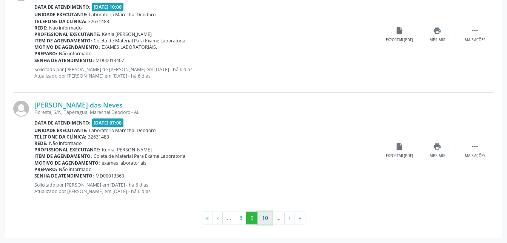
click at [267, 218] on button "10" at bounding box center [265, 217] width 15 height 13
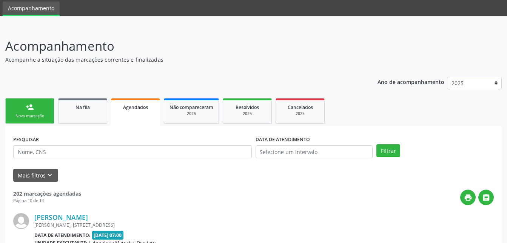
scroll to position [1769, 0]
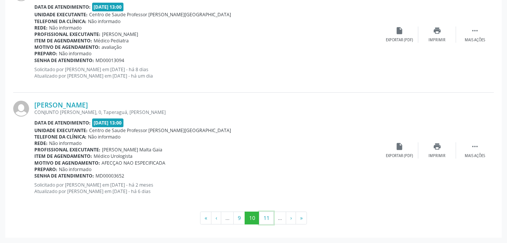
click at [267, 218] on button "11" at bounding box center [266, 217] width 15 height 13
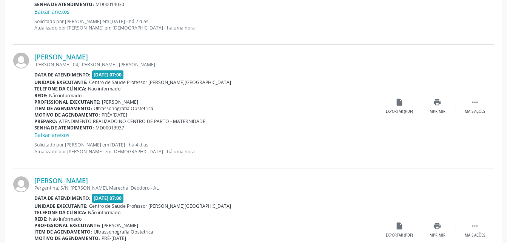
scroll to position [1317, 0]
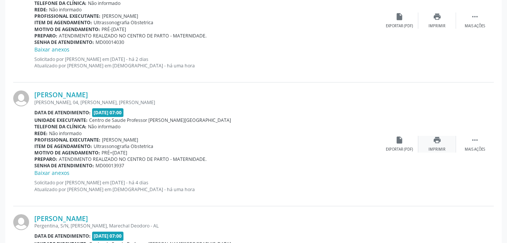
click at [434, 140] on icon "print" at bounding box center [437, 140] width 8 height 8
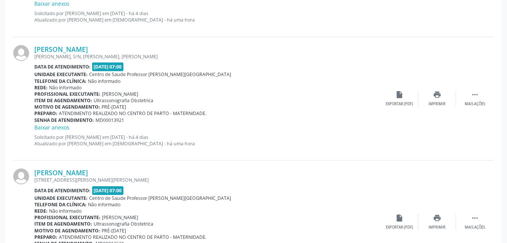
scroll to position [1808, 0]
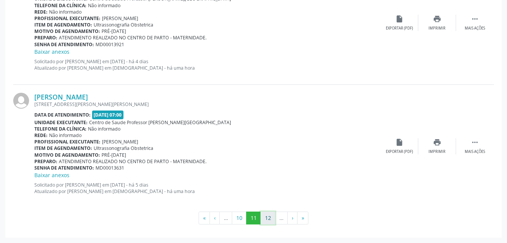
click at [268, 217] on button "12" at bounding box center [268, 217] width 15 height 13
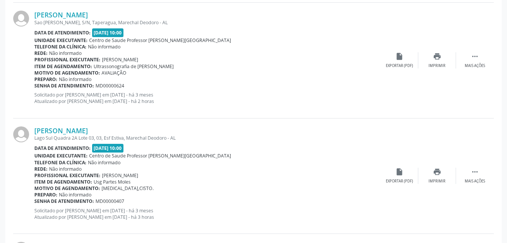
scroll to position [1013, 0]
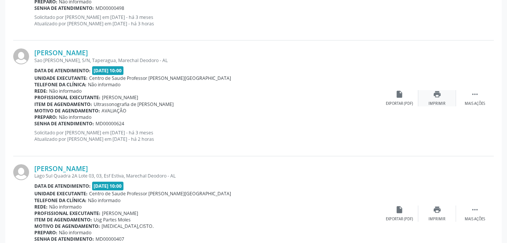
click at [443, 94] on div "print Imprimir" at bounding box center [438, 98] width 38 height 16
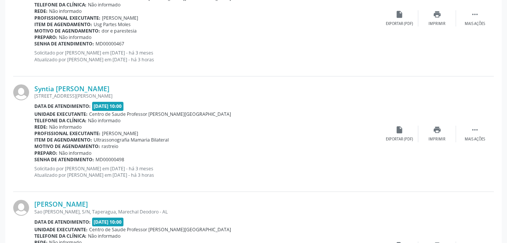
scroll to position [749, 0]
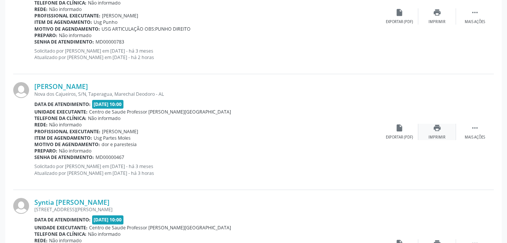
click at [432, 133] on div "print Imprimir" at bounding box center [438, 132] width 38 height 16
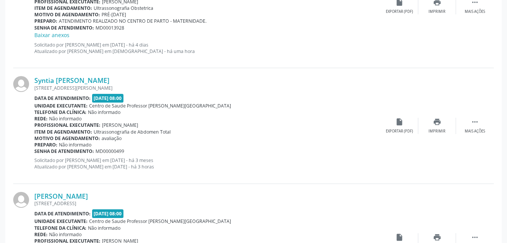
scroll to position [333, 0]
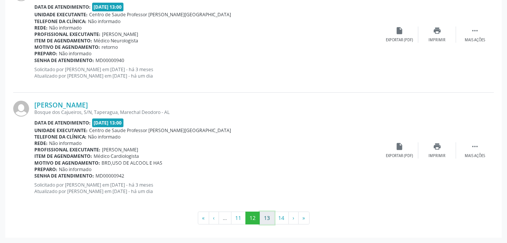
click at [268, 220] on button "13" at bounding box center [267, 217] width 15 height 13
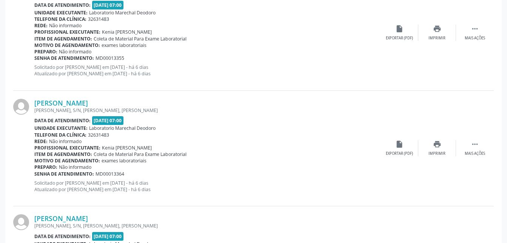
scroll to position [1753, 0]
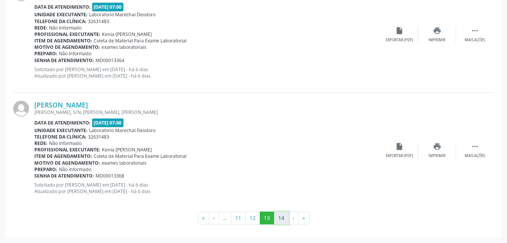
click at [282, 215] on button "14" at bounding box center [281, 217] width 15 height 13
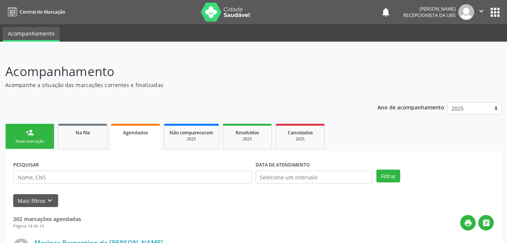
scroll to position [76, 0]
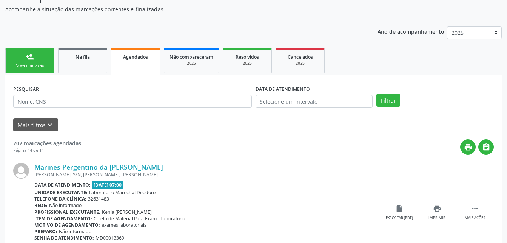
drag, startPoint x: 82, startPoint y: 57, endPoint x: 105, endPoint y: 77, distance: 30.0
click at [82, 57] on span "Na fila" at bounding box center [83, 57] width 14 height 6
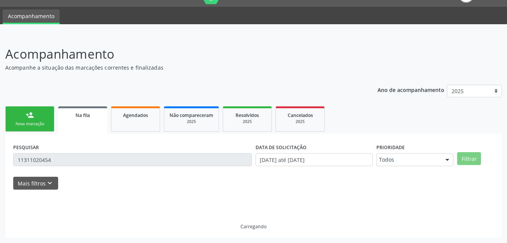
scroll to position [1, 0]
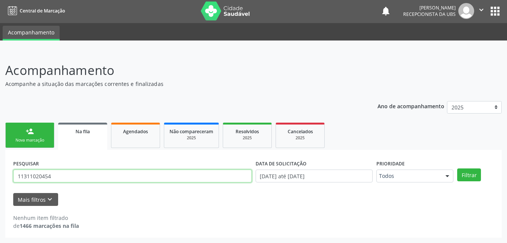
click at [99, 178] on input "11311020454" at bounding box center [132, 175] width 239 height 13
type input "1"
type input "[PERSON_NAME]"
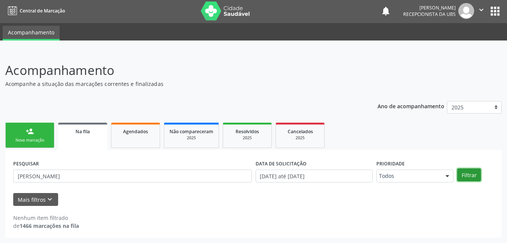
click at [459, 175] on button "Filtrar" at bounding box center [469, 174] width 24 height 13
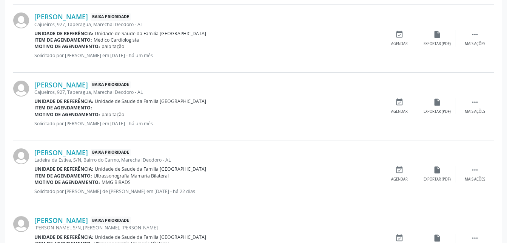
scroll to position [292, 0]
